Goal: Task Accomplishment & Management: Complete application form

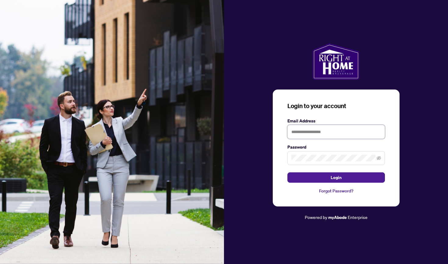
type input "**********"
click at [336, 177] on button "Login" at bounding box center [335, 177] width 97 height 10
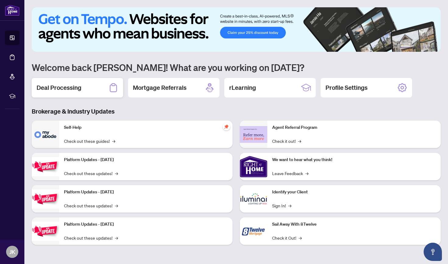
click at [87, 87] on div "Deal Processing" at bounding box center [77, 87] width 91 height 19
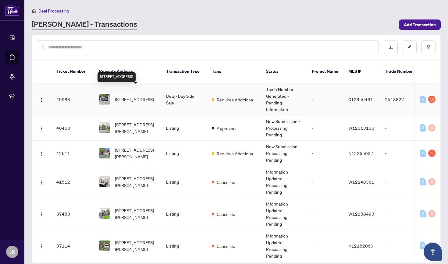
click at [134, 96] on span "[STREET_ADDRESS]" at bounding box center [134, 99] width 39 height 7
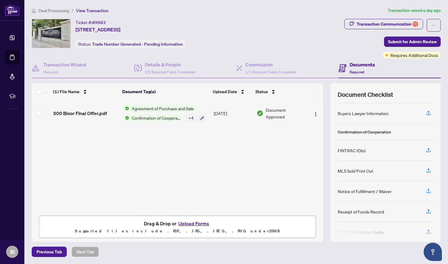
scroll to position [38, 0]
click at [427, 192] on icon "button" at bounding box center [428, 191] width 5 height 5
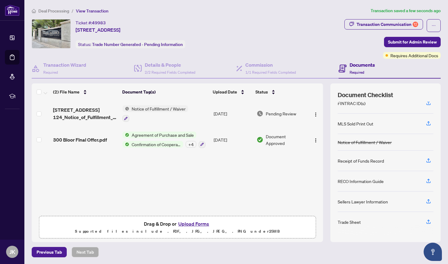
scroll to position [86, 0]
click at [429, 202] on icon "button" at bounding box center [428, 201] width 5 height 5
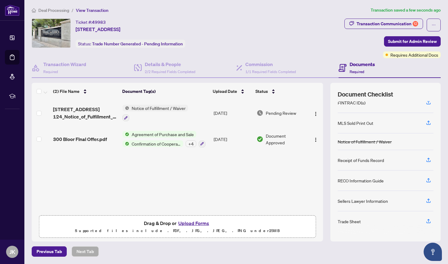
scroll to position [0, 0]
click at [194, 223] on button "Upload Forms" at bounding box center [193, 224] width 34 height 8
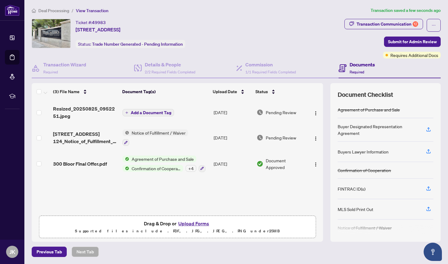
click at [126, 112] on icon "plus" at bounding box center [126, 112] width 3 height 3
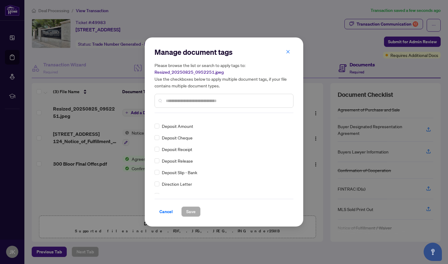
scroll to position [514, 0]
click at [157, 176] on span at bounding box center [156, 174] width 5 height 5
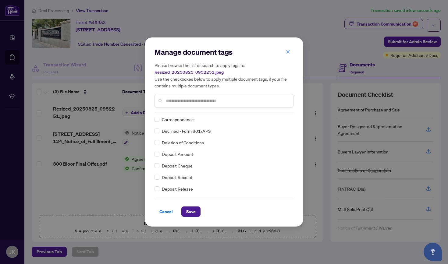
scroll to position [499, 0]
click at [190, 210] on span "Save" at bounding box center [190, 212] width 9 height 10
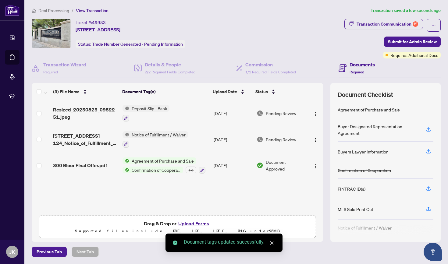
scroll to position [0, 0]
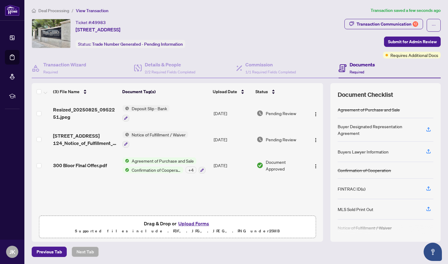
click at [189, 223] on button "Upload Forms" at bounding box center [193, 224] width 34 height 8
click at [194, 222] on button "Upload Forms" at bounding box center [193, 224] width 34 height 8
click at [199, 223] on button "Upload Forms" at bounding box center [193, 224] width 34 height 8
click at [188, 221] on button "Upload Forms" at bounding box center [193, 224] width 34 height 8
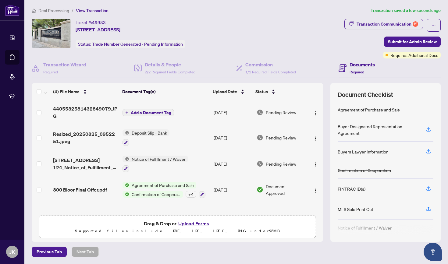
click at [128, 111] on button "Add a Document Tag" at bounding box center [147, 112] width 51 height 7
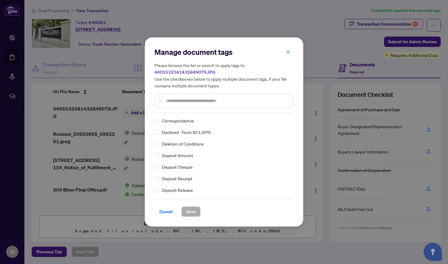
scroll to position [501, 0]
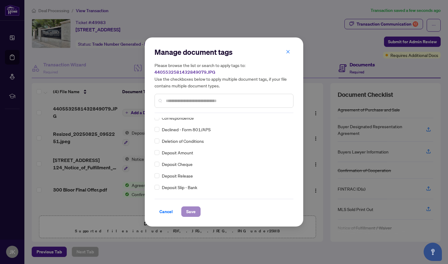
click at [193, 212] on span "Save" at bounding box center [190, 212] width 9 height 10
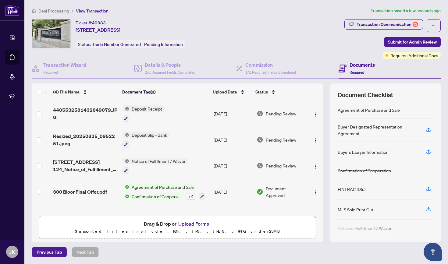
scroll to position [0, 0]
click at [169, 68] on h4 "Details & People" at bounding box center [170, 64] width 51 height 7
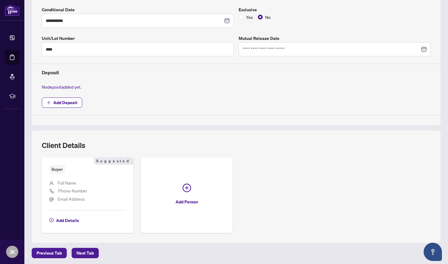
scroll to position [161, 0]
click at [81, 251] on span "Next Tab" at bounding box center [84, 254] width 17 height 10
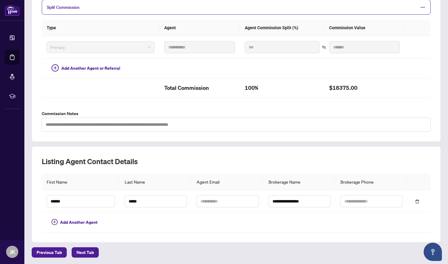
scroll to position [137, 0]
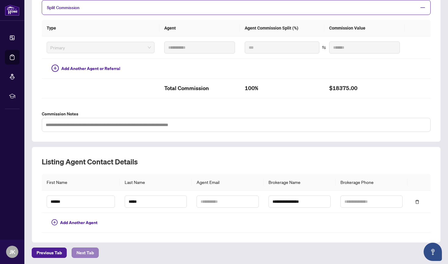
click at [90, 253] on span "Next Tab" at bounding box center [84, 253] width 17 height 10
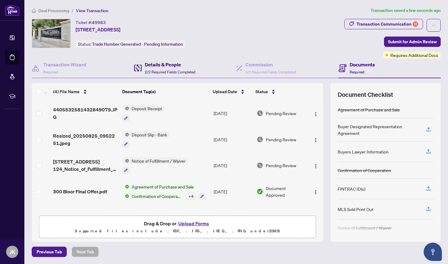
click at [167, 70] on span "2/2 Required Fields Completed" at bounding box center [170, 72] width 51 height 5
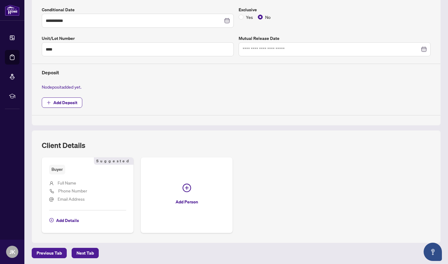
scroll to position [161, 0]
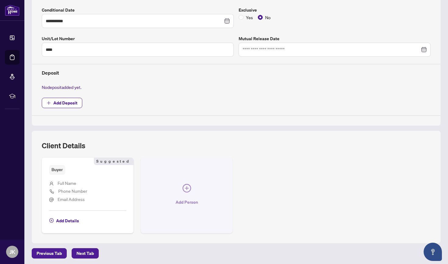
click at [187, 188] on icon "plus-circle" at bounding box center [186, 188] width 9 height 9
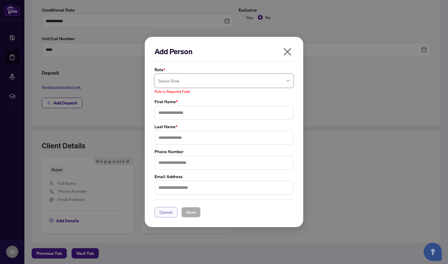
click at [166, 207] on span "Cancel" at bounding box center [165, 212] width 13 height 10
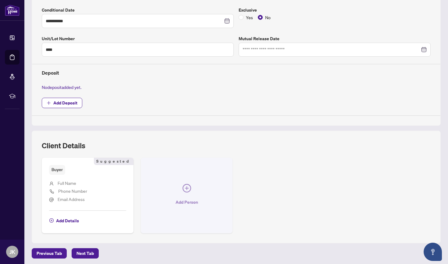
scroll to position [0, 0]
click at [188, 189] on icon "plus-circle" at bounding box center [186, 188] width 9 height 9
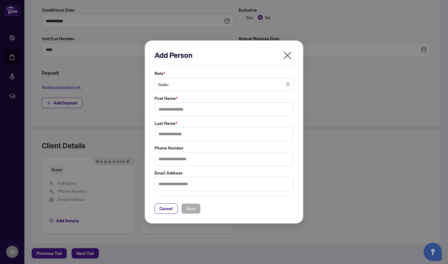
click at [288, 58] on icon "close" at bounding box center [287, 56] width 10 height 10
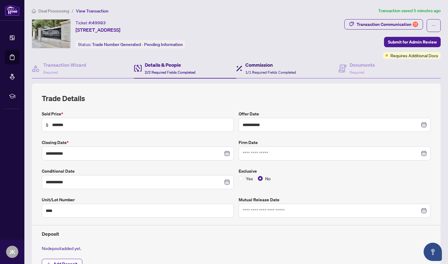
click at [274, 70] on span "1/1 Required Fields Completed" at bounding box center [270, 72] width 51 height 5
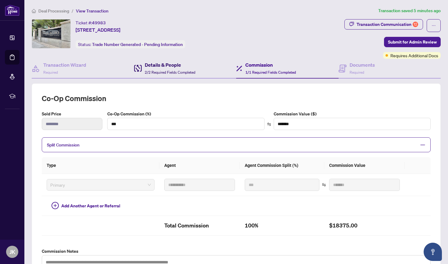
click at [158, 67] on h4 "Details & People" at bounding box center [170, 64] width 51 height 7
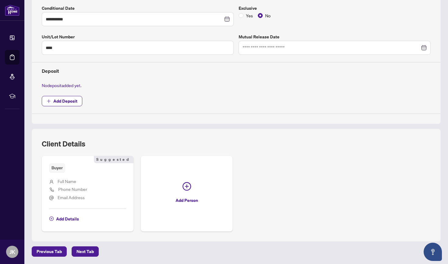
scroll to position [161, 0]
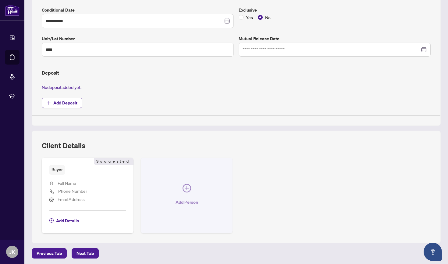
click at [186, 189] on icon "plus-circle" at bounding box center [186, 188] width 9 height 9
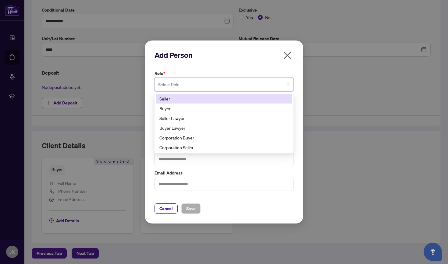
click at [289, 83] on span at bounding box center [224, 85] width 132 height 12
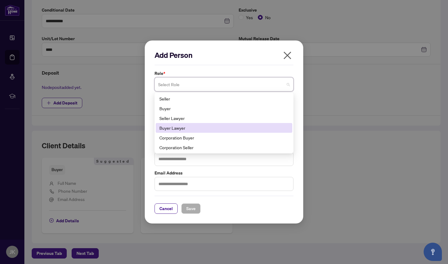
click at [177, 126] on div "Buyer Lawyer" at bounding box center [223, 128] width 129 height 7
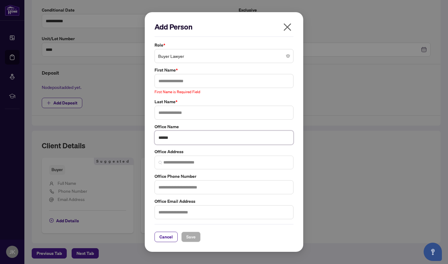
type input "******"
click at [184, 80] on input "text" at bounding box center [223, 81] width 139 height 14
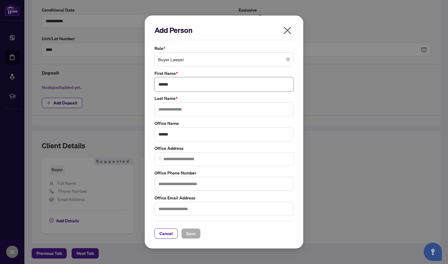
type input "******"
click at [182, 136] on input "******" at bounding box center [223, 134] width 139 height 14
type input "**********"
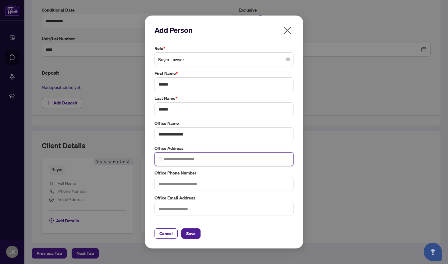
click at [182, 158] on input "search" at bounding box center [226, 159] width 126 height 6
click at [179, 175] on label "Office Phone Number" at bounding box center [223, 173] width 139 height 7
type input "**********"
click at [200, 156] on input "search" at bounding box center [226, 159] width 126 height 6
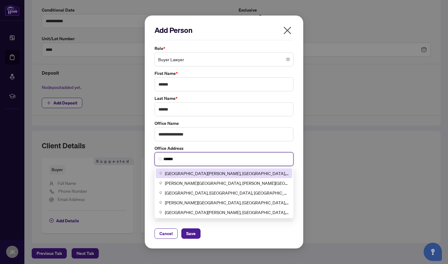
click at [164, 158] on input "*****" at bounding box center [226, 159] width 126 height 6
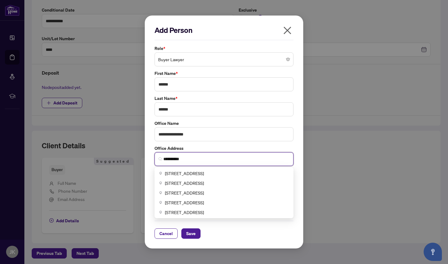
click at [184, 160] on input "*********" at bounding box center [226, 159] width 126 height 6
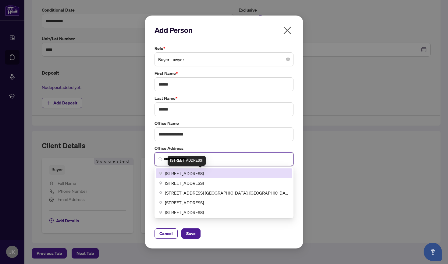
click at [188, 174] on span "[STREET_ADDRESS]" at bounding box center [184, 173] width 39 height 7
type input "**********"
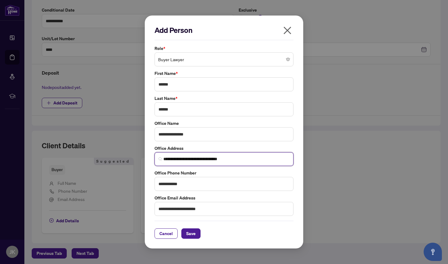
scroll to position [0, 0]
click at [194, 234] on span "Save" at bounding box center [190, 234] width 9 height 10
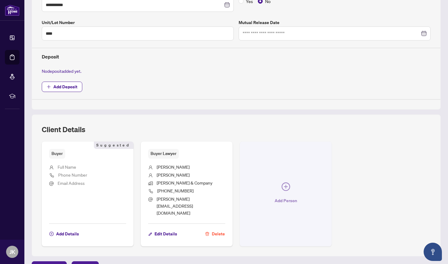
scroll to position [177, 0]
click at [285, 185] on icon "plus-circle" at bounding box center [286, 187] width 4 height 4
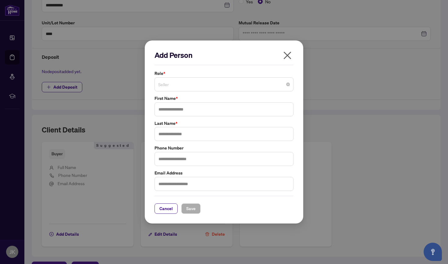
click at [262, 84] on span "Seller" at bounding box center [224, 85] width 132 height 12
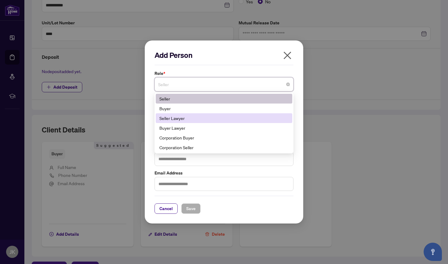
click at [180, 119] on div "Seller Lawyer" at bounding box center [223, 118] width 129 height 7
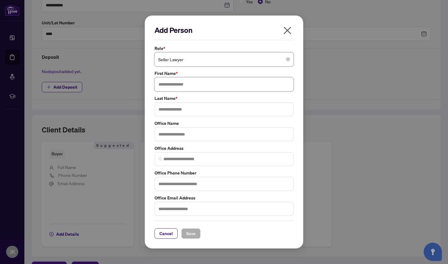
click at [179, 85] on input "text" at bounding box center [223, 84] width 139 height 14
type input "******"
click at [183, 113] on input "text" at bounding box center [223, 109] width 139 height 14
type input "********"
click at [184, 138] on input "text" at bounding box center [223, 134] width 139 height 14
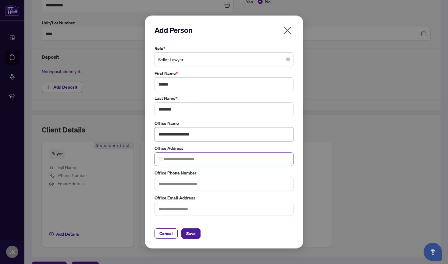
scroll to position [0, 0]
click at [179, 136] on input "**********" at bounding box center [223, 134] width 139 height 14
type input "**********"
click at [181, 160] on input "search" at bounding box center [226, 159] width 126 height 6
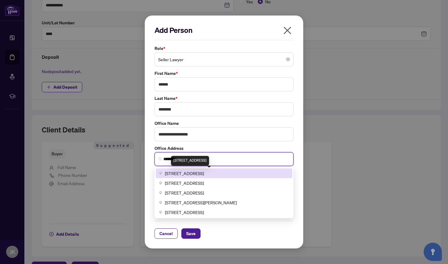
click at [204, 173] on span "[STREET_ADDRESS]" at bounding box center [184, 173] width 39 height 7
type input "**********"
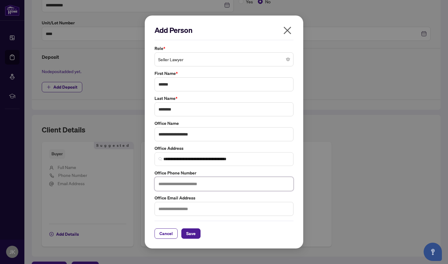
click at [221, 181] on input "text" at bounding box center [223, 184] width 139 height 14
type input "**********"
click at [218, 210] on input "text" at bounding box center [223, 209] width 139 height 14
type input "**********"
click at [194, 236] on span "Save" at bounding box center [190, 234] width 9 height 10
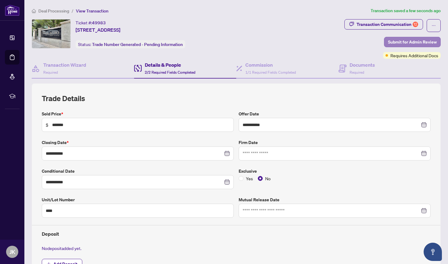
click at [394, 43] on span "Submit for Admin Review" at bounding box center [412, 42] width 49 height 10
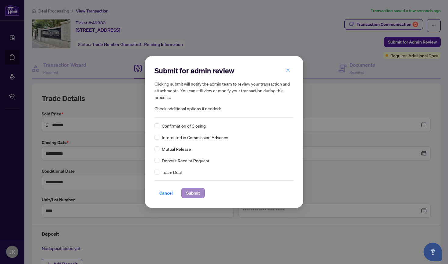
click at [192, 191] on span "Submit" at bounding box center [193, 193] width 14 height 10
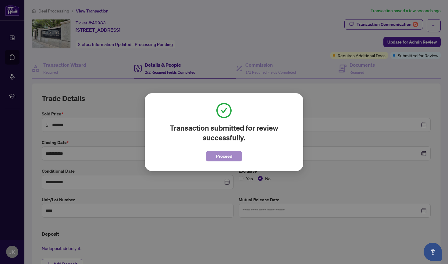
click at [214, 156] on button "Proceed" at bounding box center [224, 156] width 37 height 10
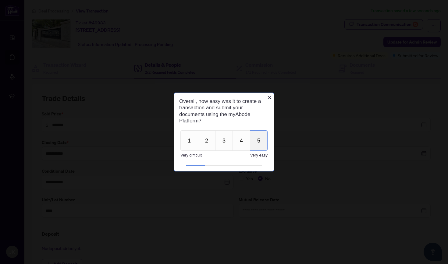
click at [258, 144] on button "5" at bounding box center [259, 140] width 18 height 20
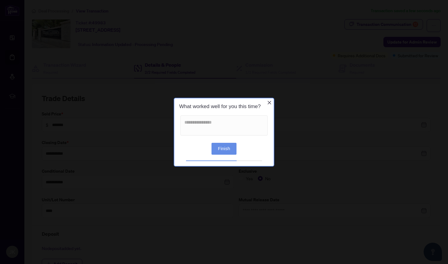
click at [231, 146] on button "Finish" at bounding box center [223, 149] width 25 height 12
